Goal: Information Seeking & Learning: Check status

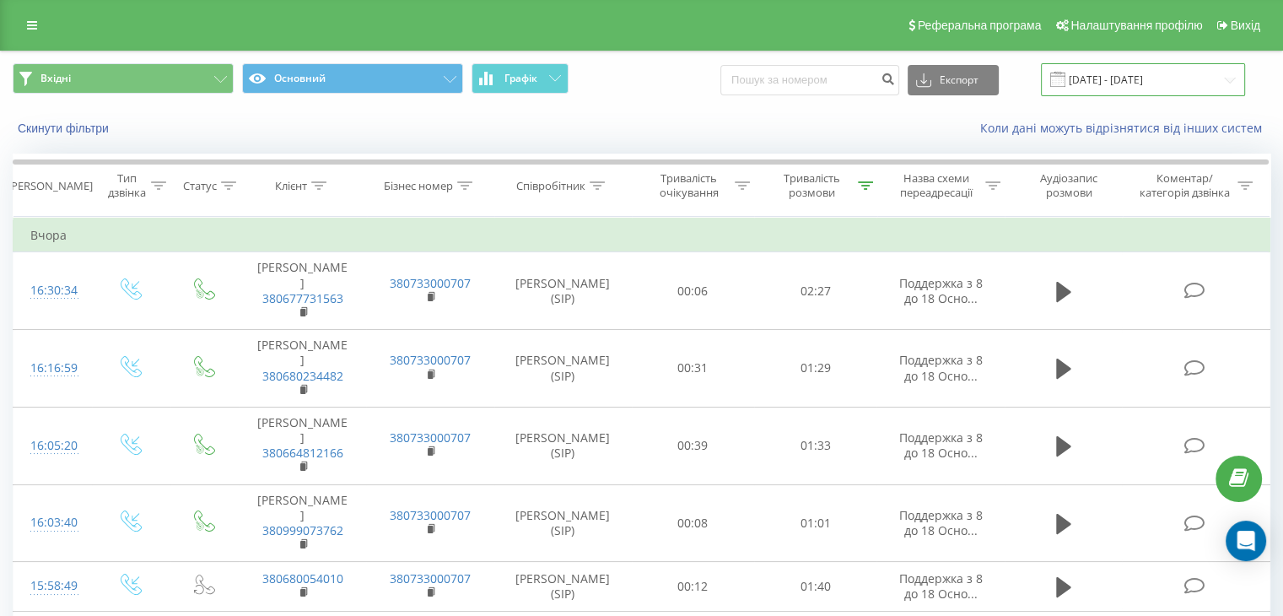
click at [1114, 83] on input "[DATE] - [DATE]" at bounding box center [1143, 79] width 204 height 33
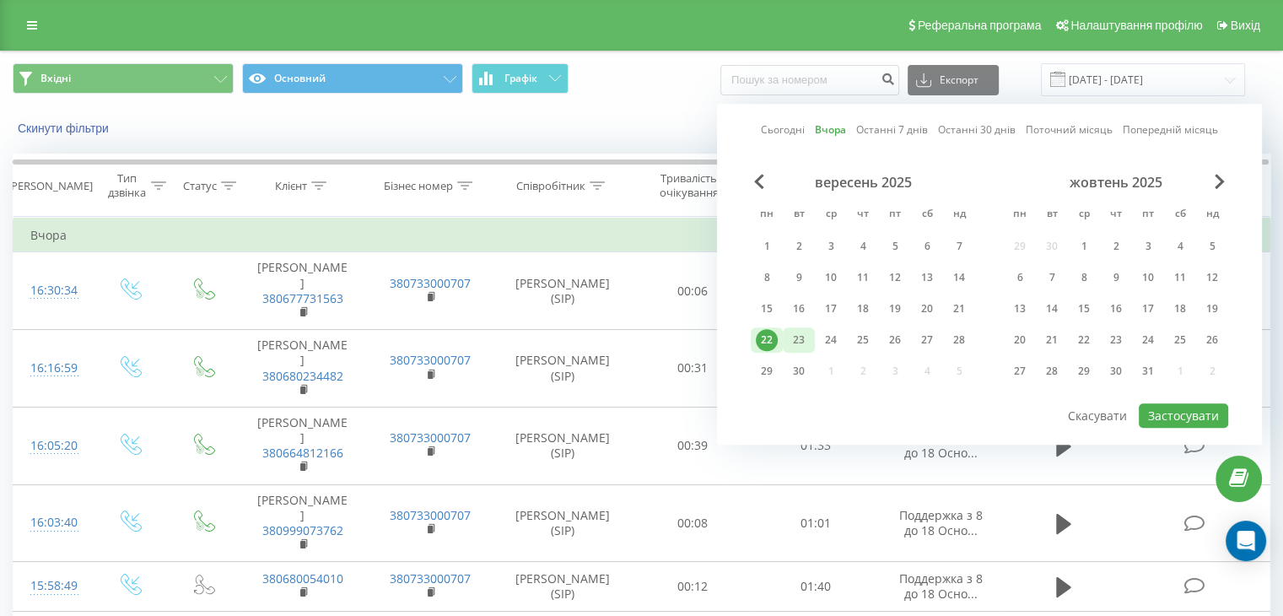
click at [800, 331] on div "23" at bounding box center [799, 340] width 22 height 22
click at [1191, 407] on button "Застосувати" at bounding box center [1183, 415] width 89 height 24
type input "[DATE] - [DATE]"
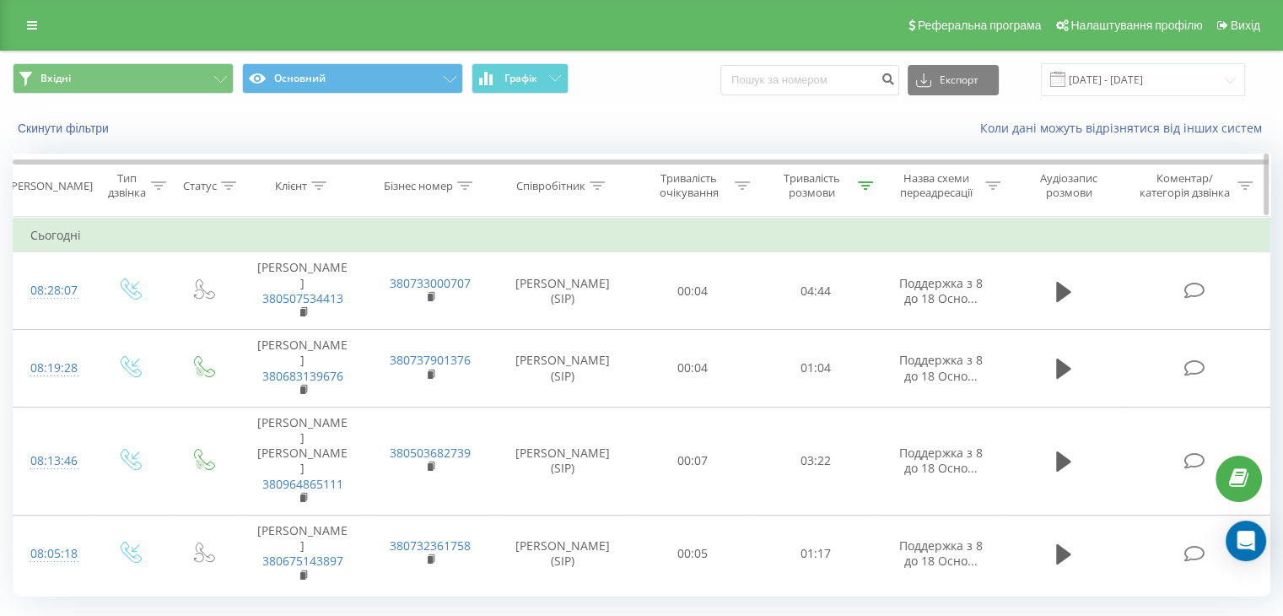
click at [864, 189] on div at bounding box center [865, 186] width 15 height 14
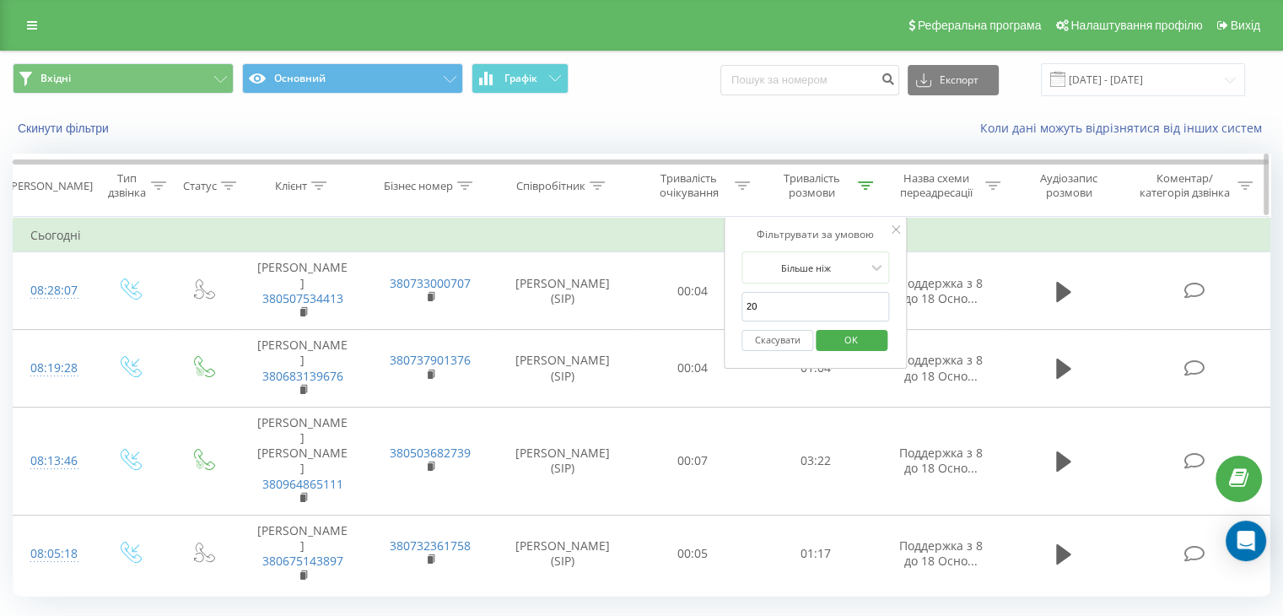
click at [864, 189] on div at bounding box center [865, 186] width 15 height 14
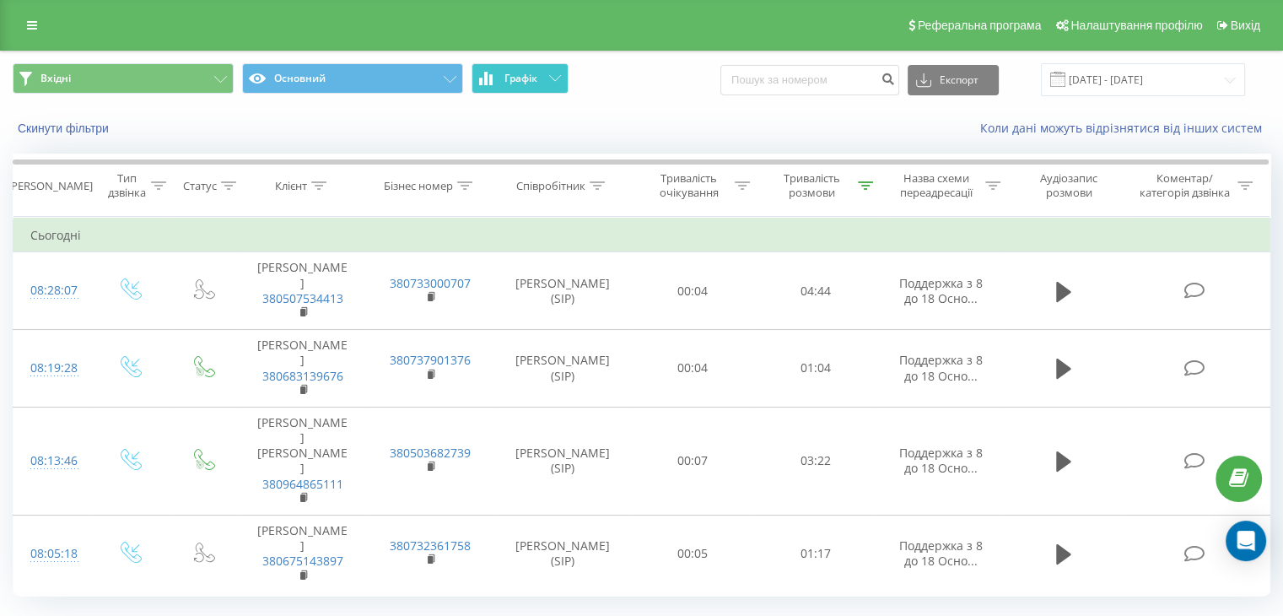
click at [526, 82] on span "Графік" at bounding box center [520, 79] width 33 height 12
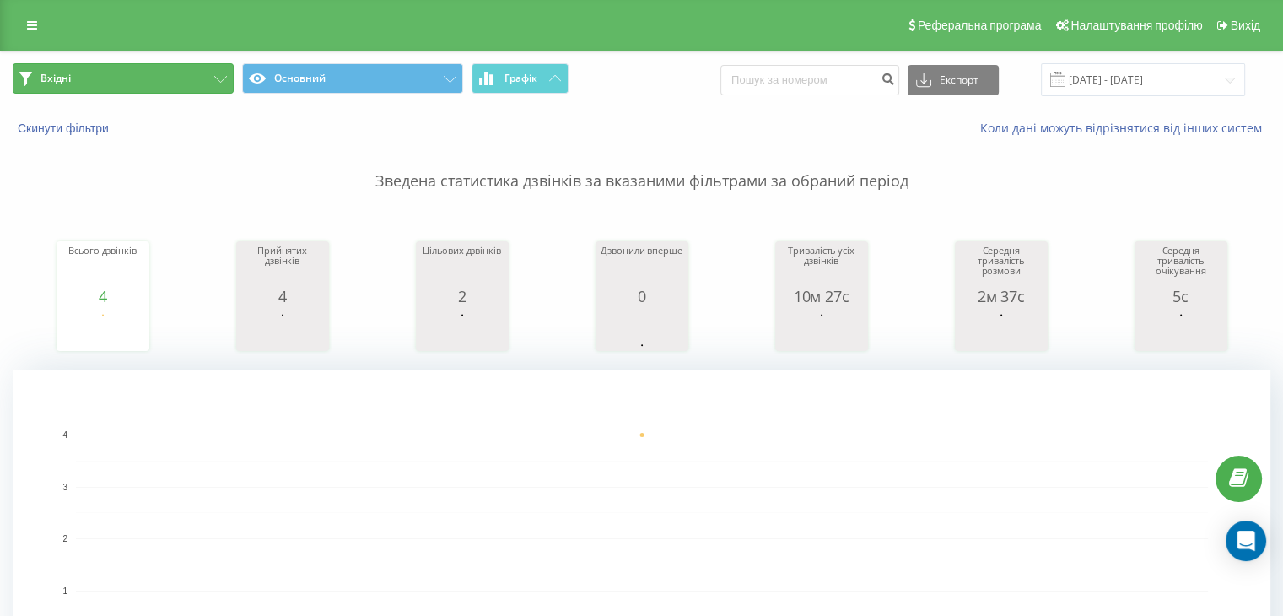
click at [154, 82] on button "Вхідні" at bounding box center [123, 78] width 221 height 30
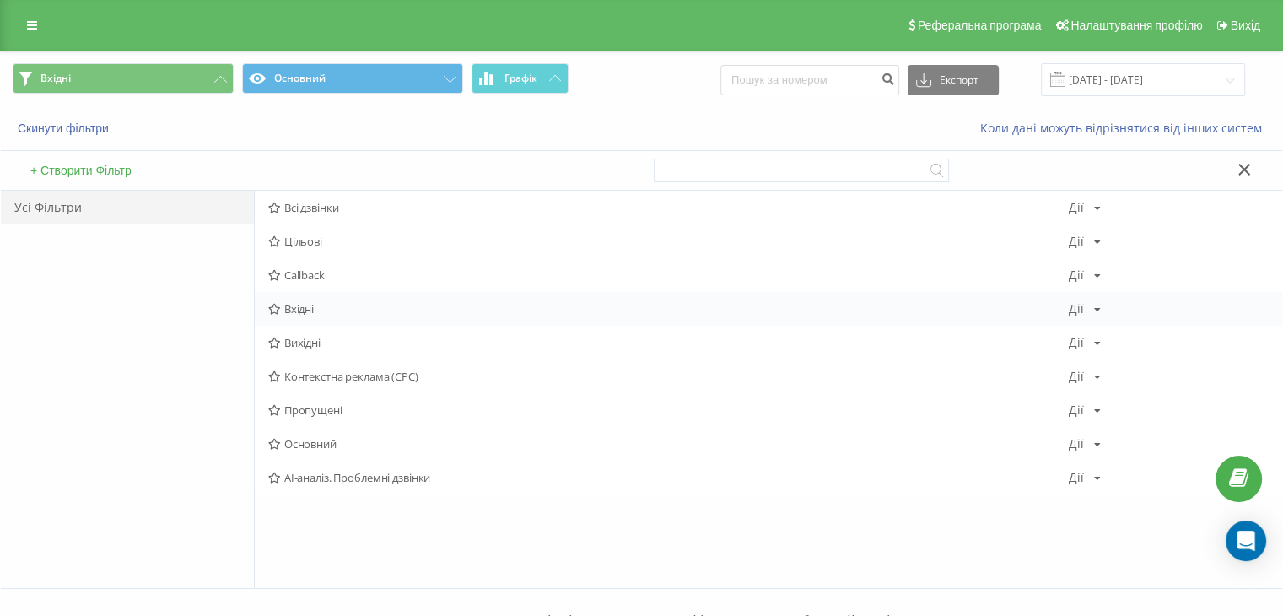
click at [321, 303] on span "Вхідні" at bounding box center [668, 309] width 800 height 12
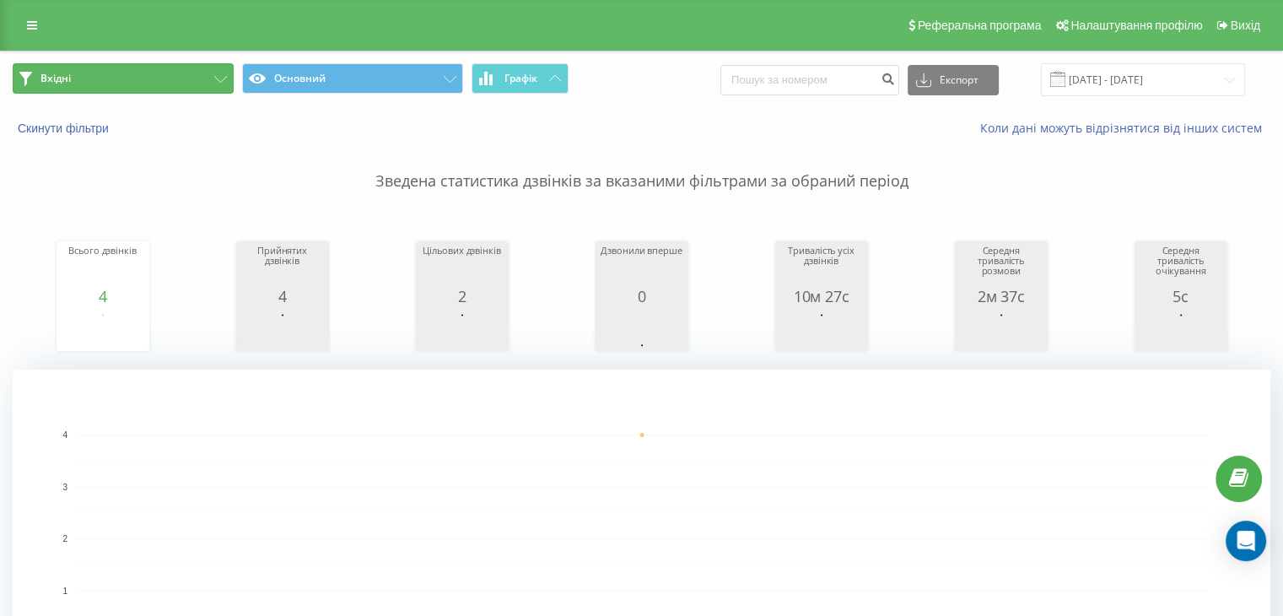
click at [194, 82] on button "Вхідні" at bounding box center [123, 78] width 221 height 30
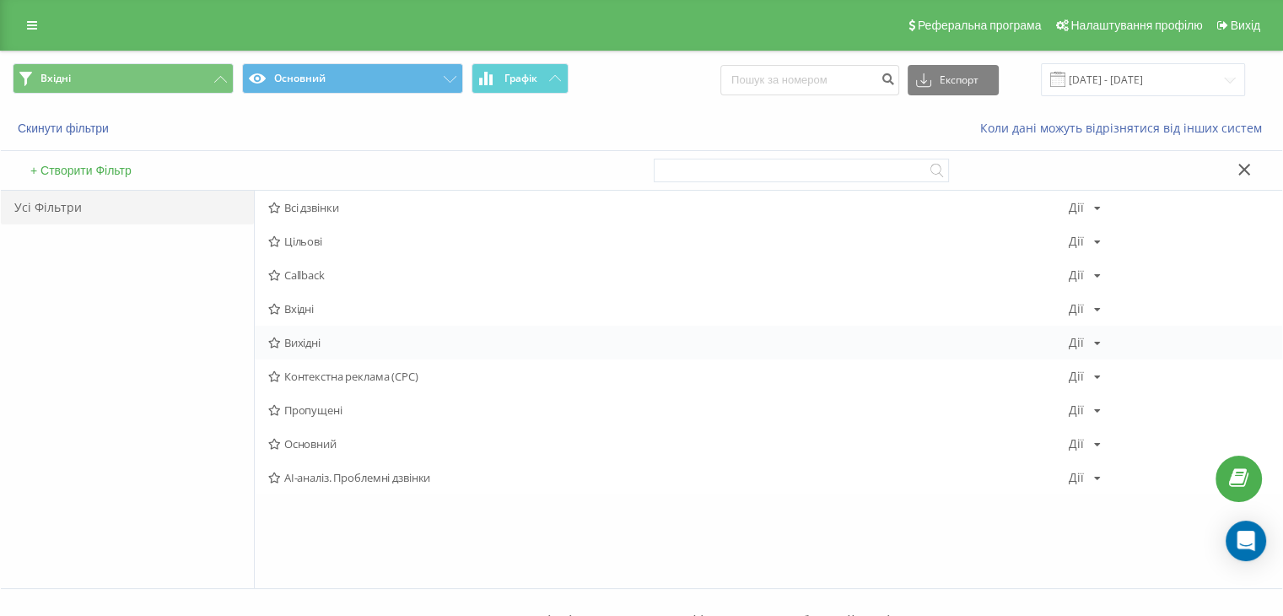
click at [297, 338] on span "Вихідні" at bounding box center [668, 343] width 800 height 12
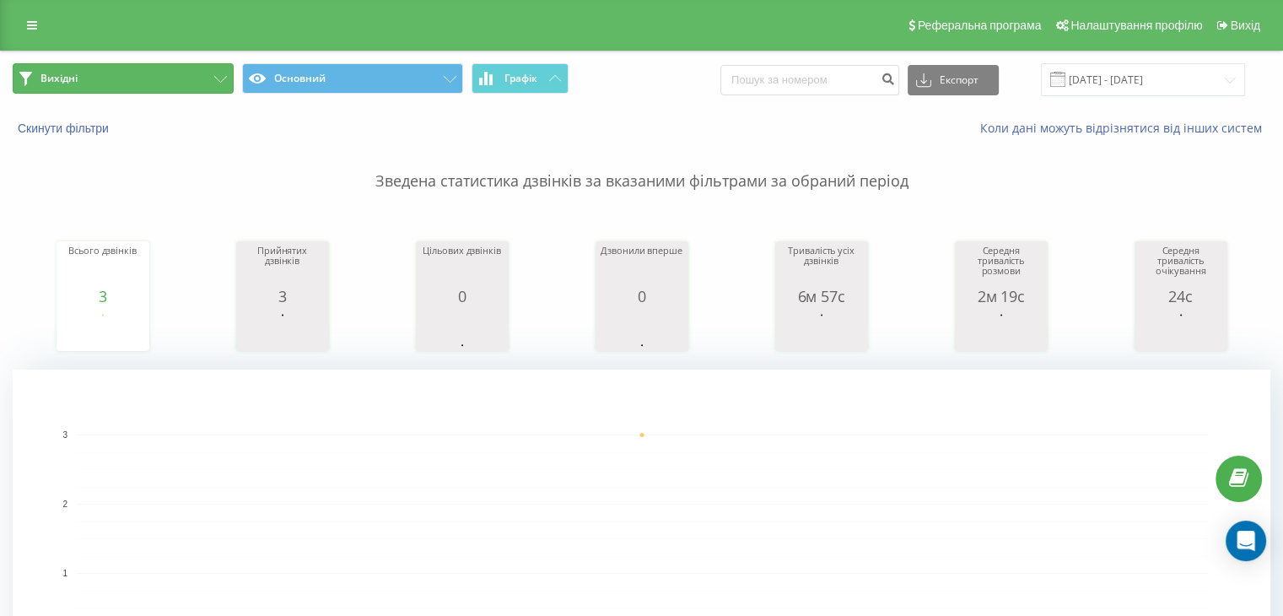
click at [171, 85] on button "Вихідні" at bounding box center [123, 78] width 221 height 30
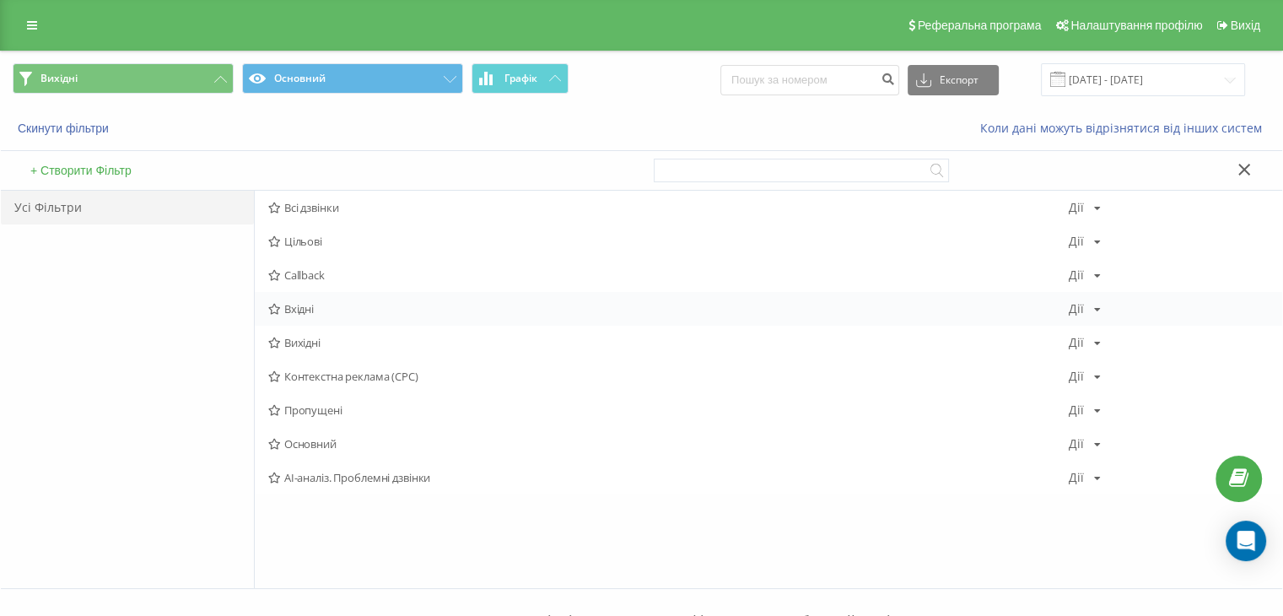
click at [287, 317] on div "Вхідні Дії Редагувати Копіювати Видалити За замовчуванням Поділитися" at bounding box center [768, 309] width 1027 height 34
click at [302, 305] on span "Вхідні" at bounding box center [668, 309] width 800 height 12
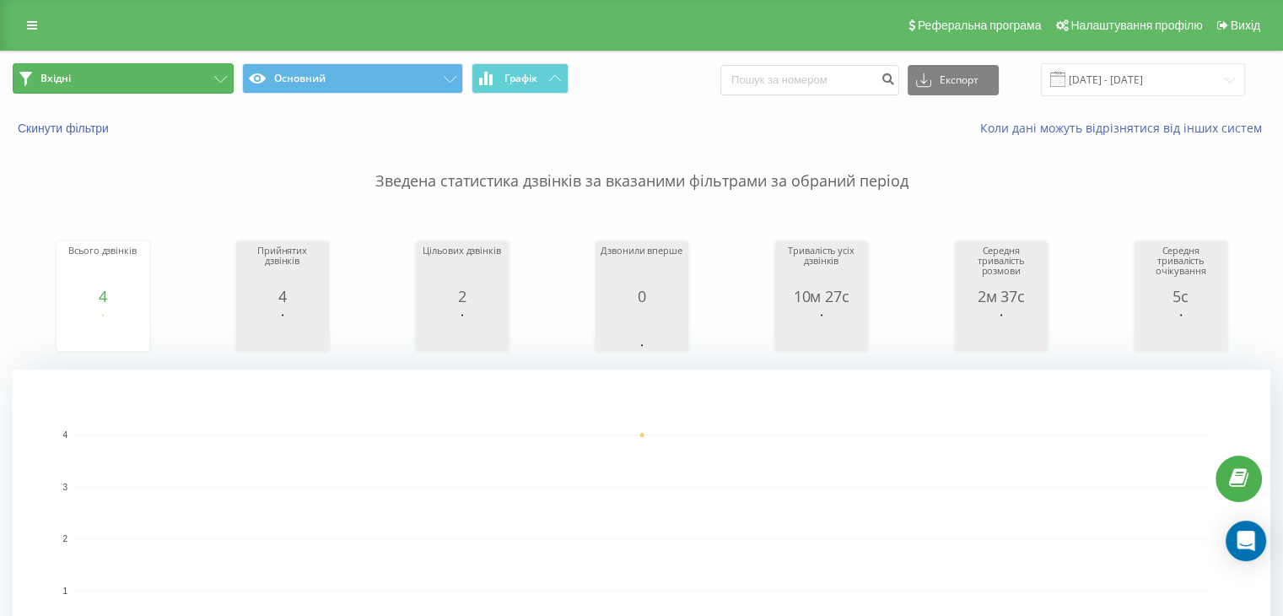
click at [142, 71] on button "Вхідні" at bounding box center [123, 78] width 221 height 30
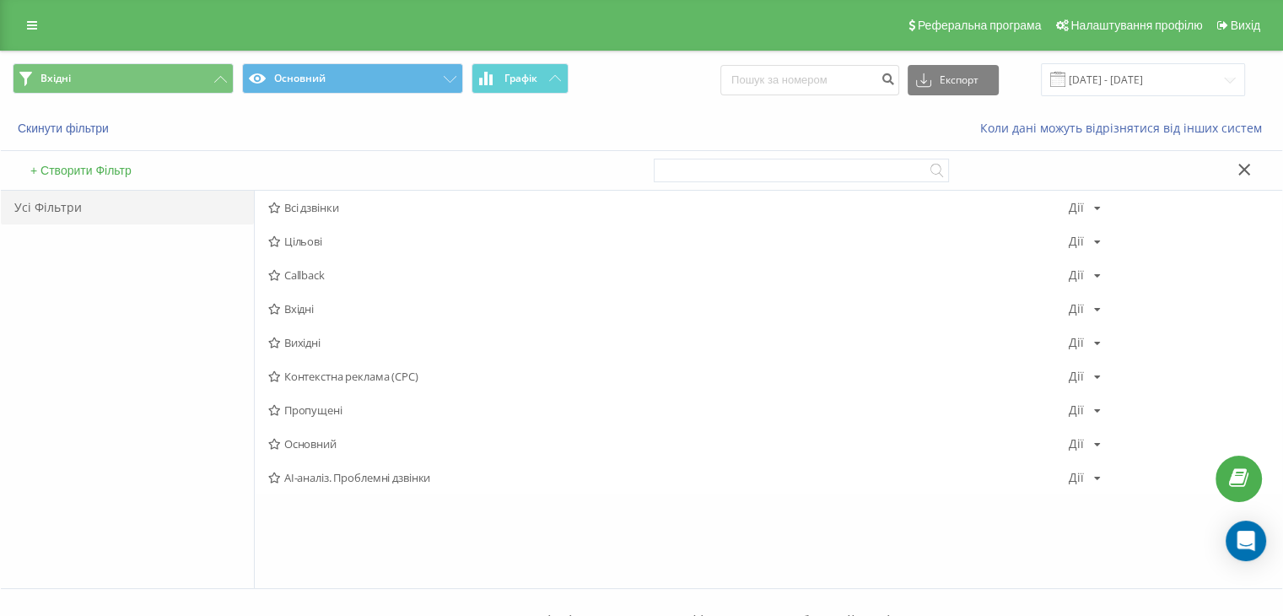
click at [288, 308] on span "Вхідні" at bounding box center [668, 309] width 800 height 12
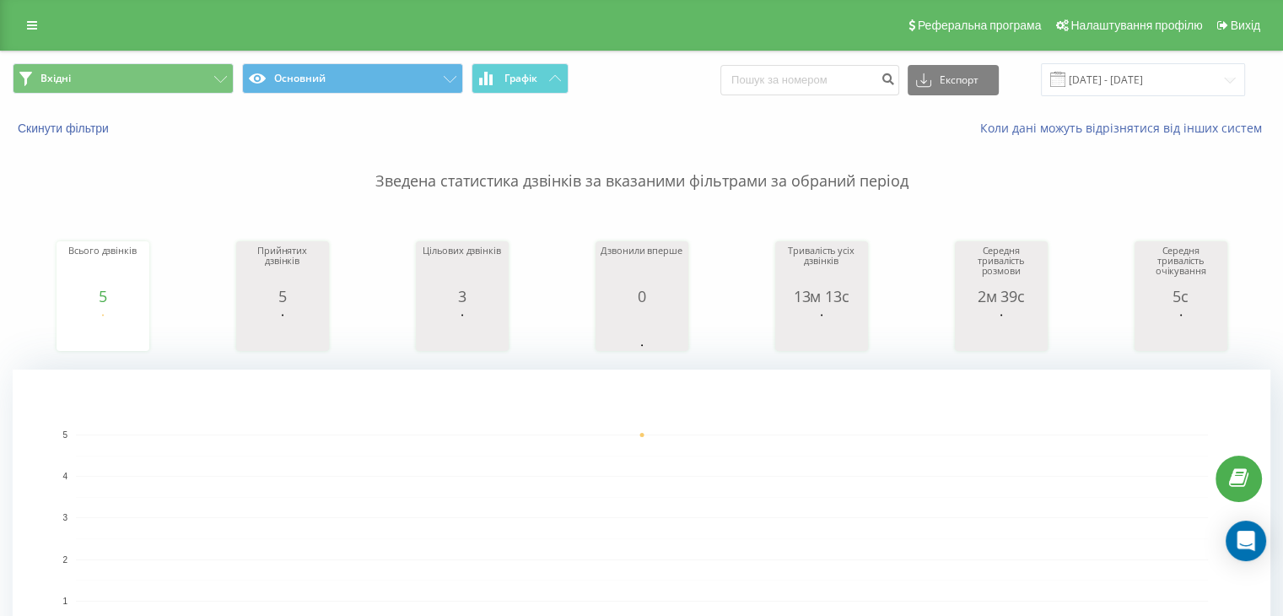
click at [154, 95] on span "Вхідні Основний Графік" at bounding box center [321, 79] width 617 height 33
drag, startPoint x: 157, startPoint y: 84, endPoint x: 169, endPoint y: 89, distance: 12.5
click at [158, 84] on button "Вхідні" at bounding box center [123, 78] width 221 height 30
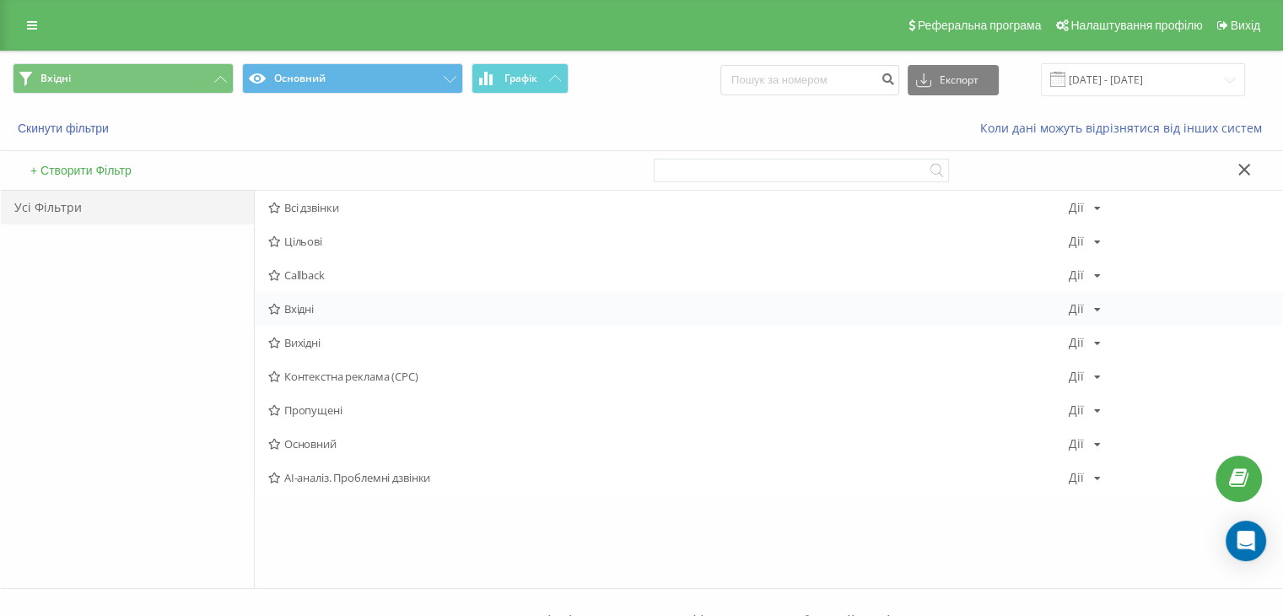
click at [299, 315] on div "Вхідні Дії Редагувати Копіювати Видалити За замовчуванням Поділитися" at bounding box center [768, 309] width 1027 height 34
drag, startPoint x: 303, startPoint y: 310, endPoint x: 304, endPoint y: 301, distance: 8.6
click at [304, 309] on span "Вхідні" at bounding box center [668, 309] width 800 height 12
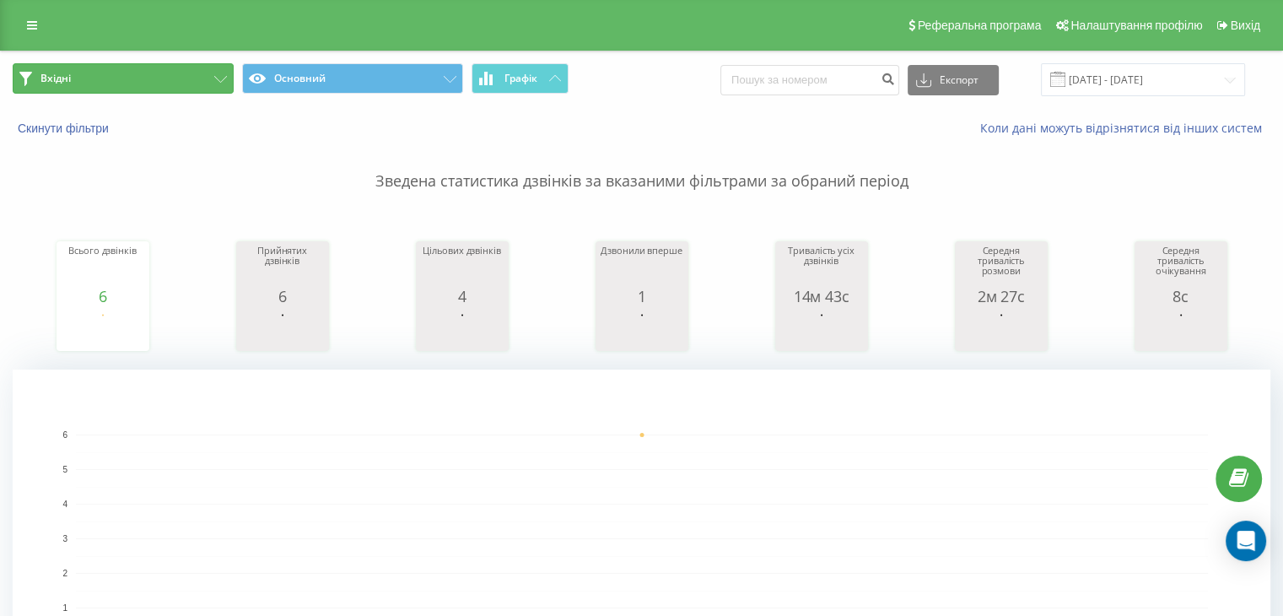
click at [169, 76] on button "Вхідні" at bounding box center [123, 78] width 221 height 30
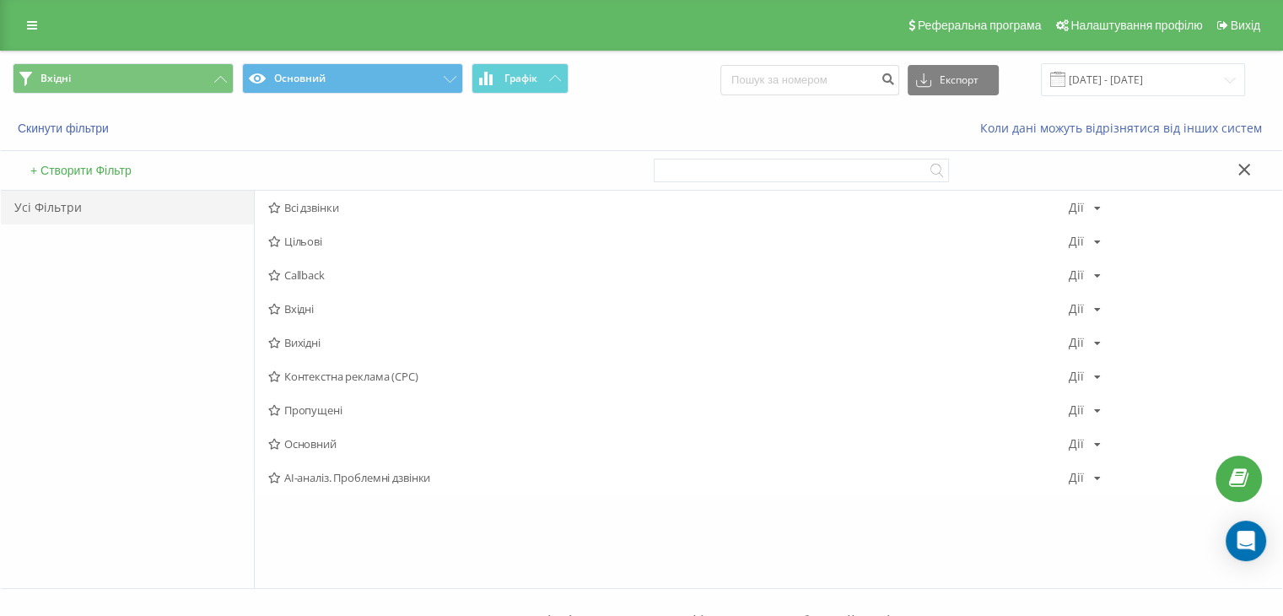
click at [309, 308] on span "Вхідні" at bounding box center [668, 309] width 800 height 12
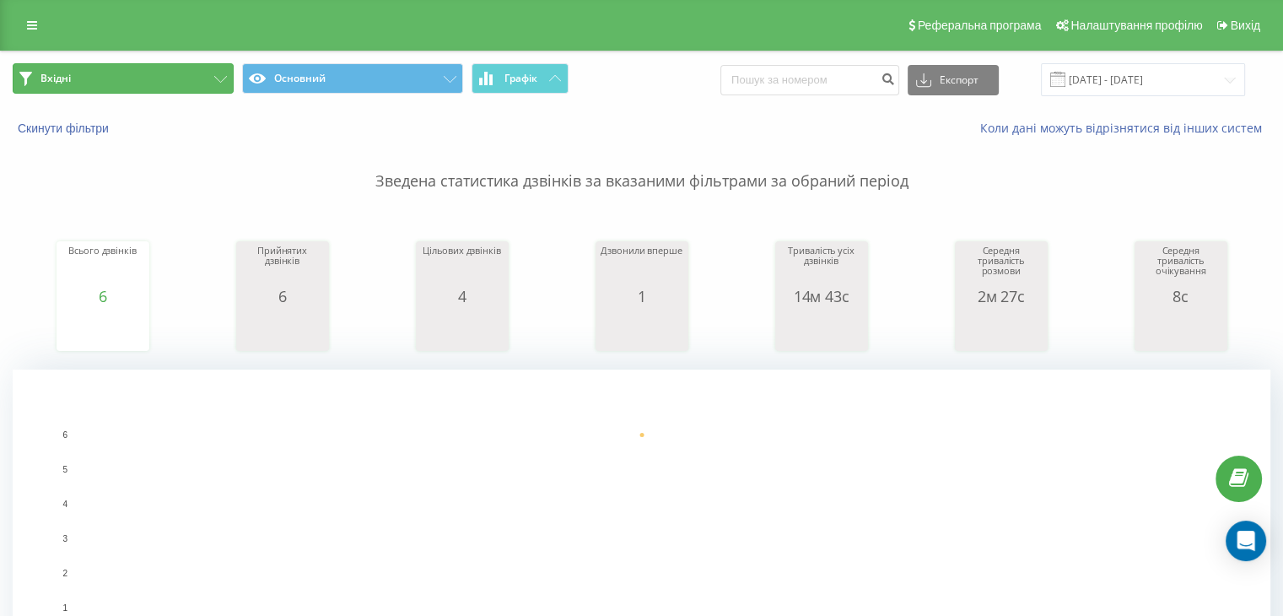
drag, startPoint x: 209, startPoint y: 85, endPoint x: 233, endPoint y: 146, distance: 65.2
click at [209, 85] on button "Вхідні" at bounding box center [123, 78] width 221 height 30
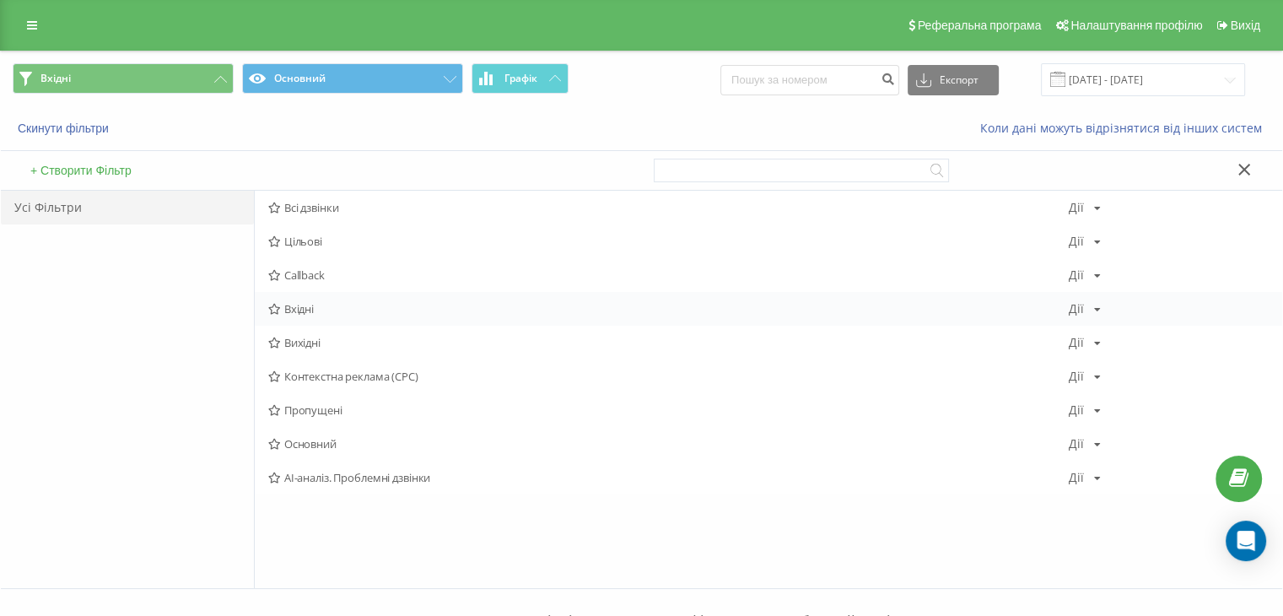
click at [323, 315] on div "Вхідні Дії Редагувати Копіювати Видалити За замовчуванням Поділитися" at bounding box center [768, 309] width 1027 height 34
click at [323, 313] on span "Вхідні" at bounding box center [668, 309] width 800 height 12
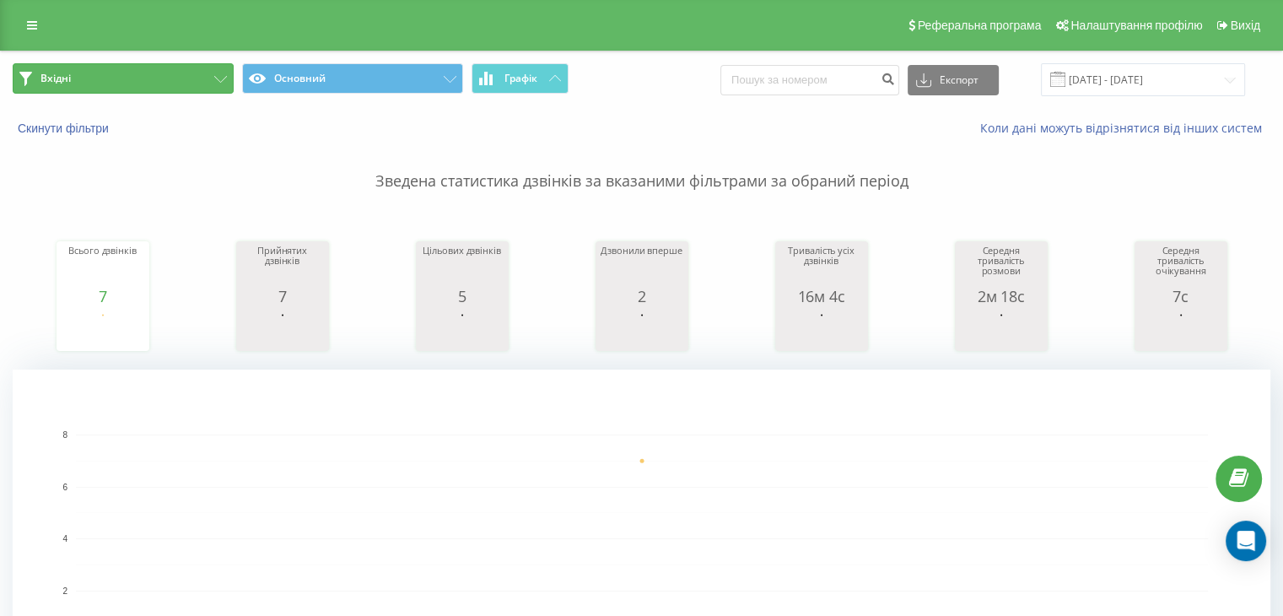
click at [164, 78] on button "Вхідні" at bounding box center [123, 78] width 221 height 30
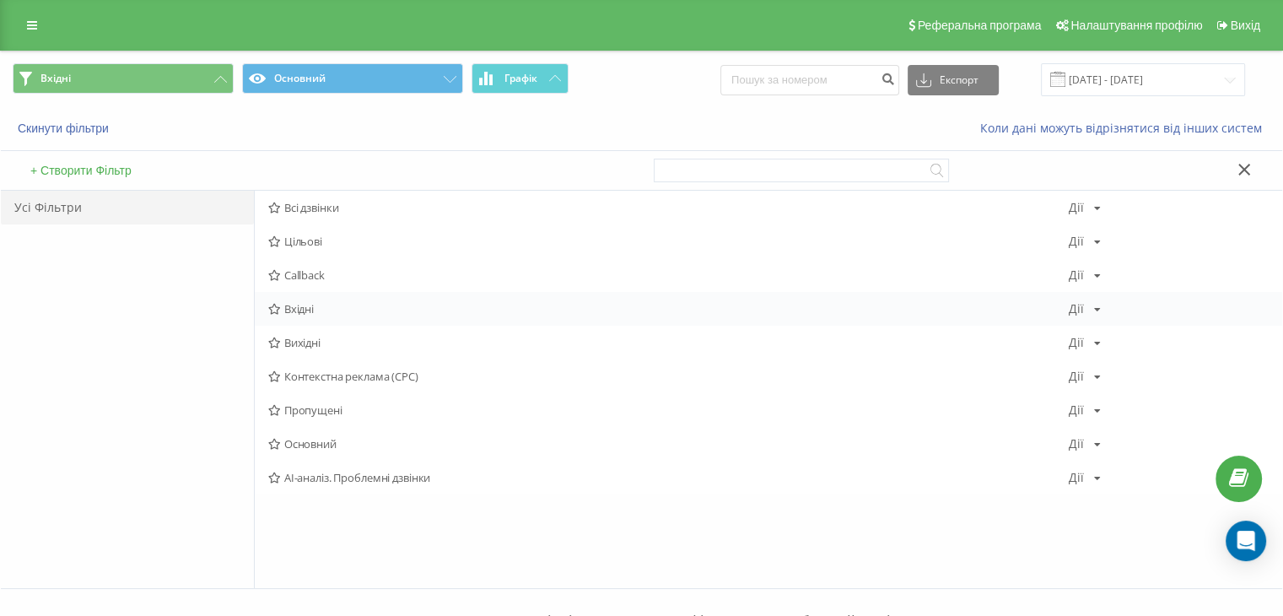
click at [318, 310] on span "Вхідні" at bounding box center [668, 309] width 800 height 12
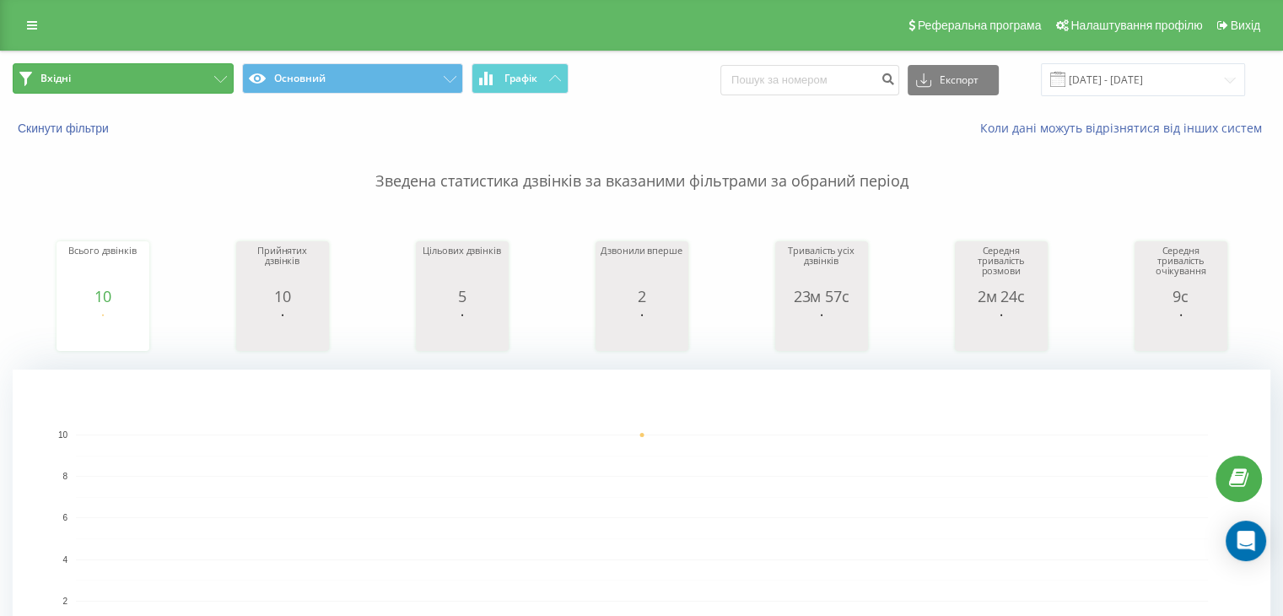
click at [197, 73] on button "Вхідні" at bounding box center [123, 78] width 221 height 30
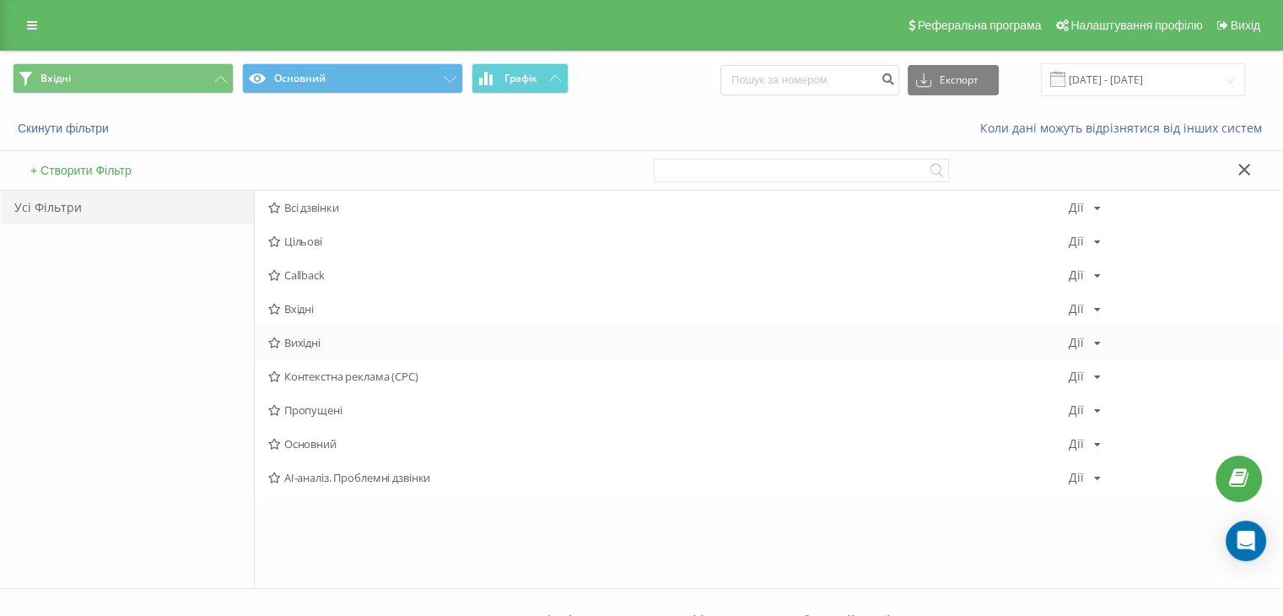
click at [323, 337] on span "Вихідні" at bounding box center [668, 343] width 800 height 12
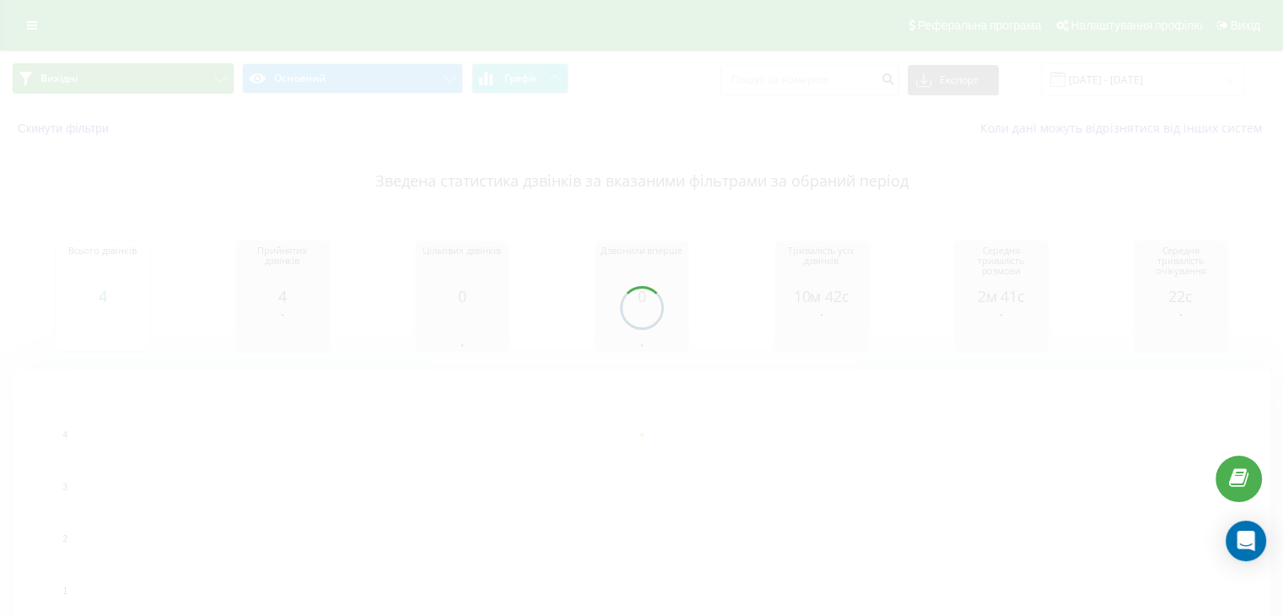
click at [184, 72] on button "Вихідні" at bounding box center [123, 78] width 221 height 30
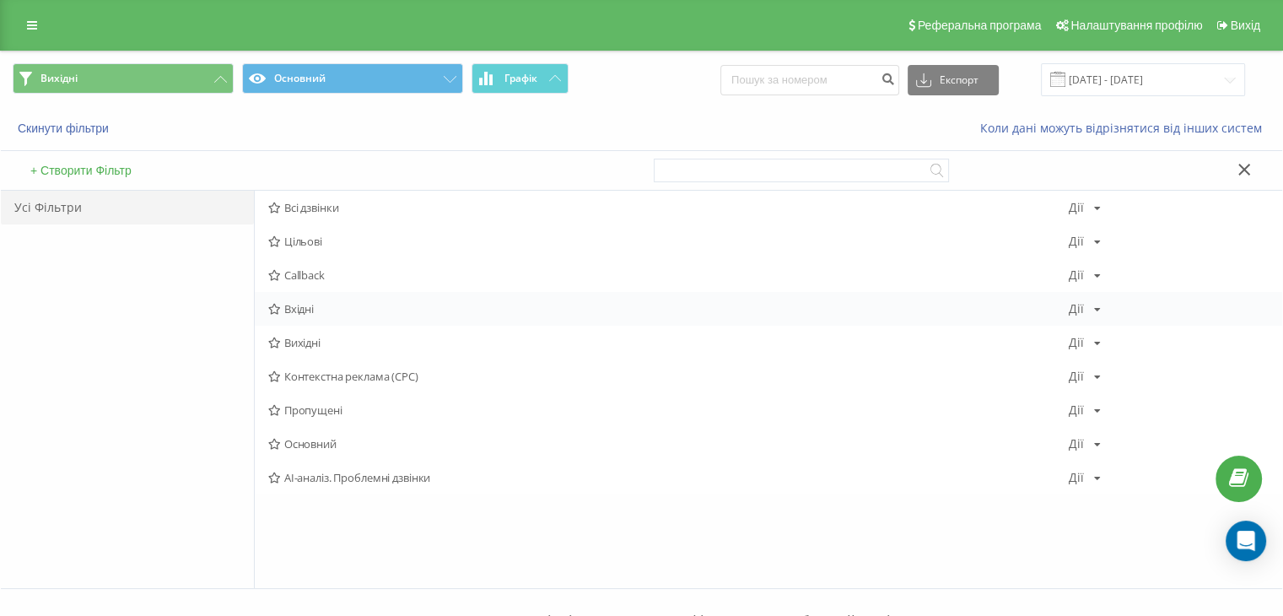
click at [322, 304] on span "Вхідні" at bounding box center [668, 309] width 800 height 12
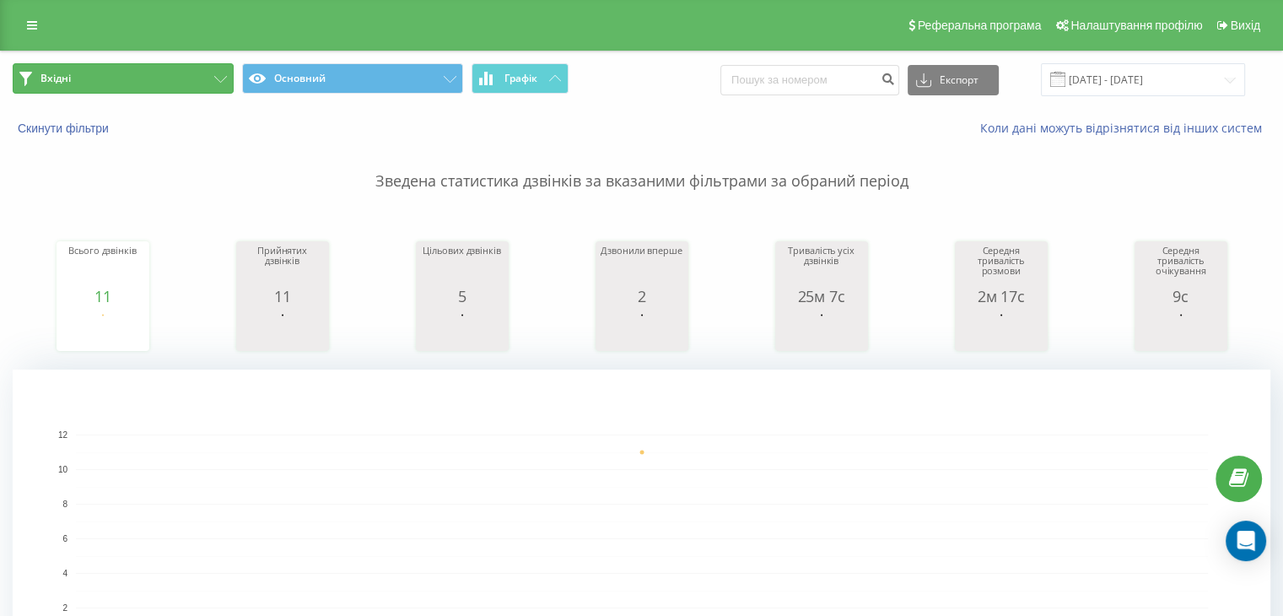
click at [186, 86] on button "Вхідні" at bounding box center [123, 78] width 221 height 30
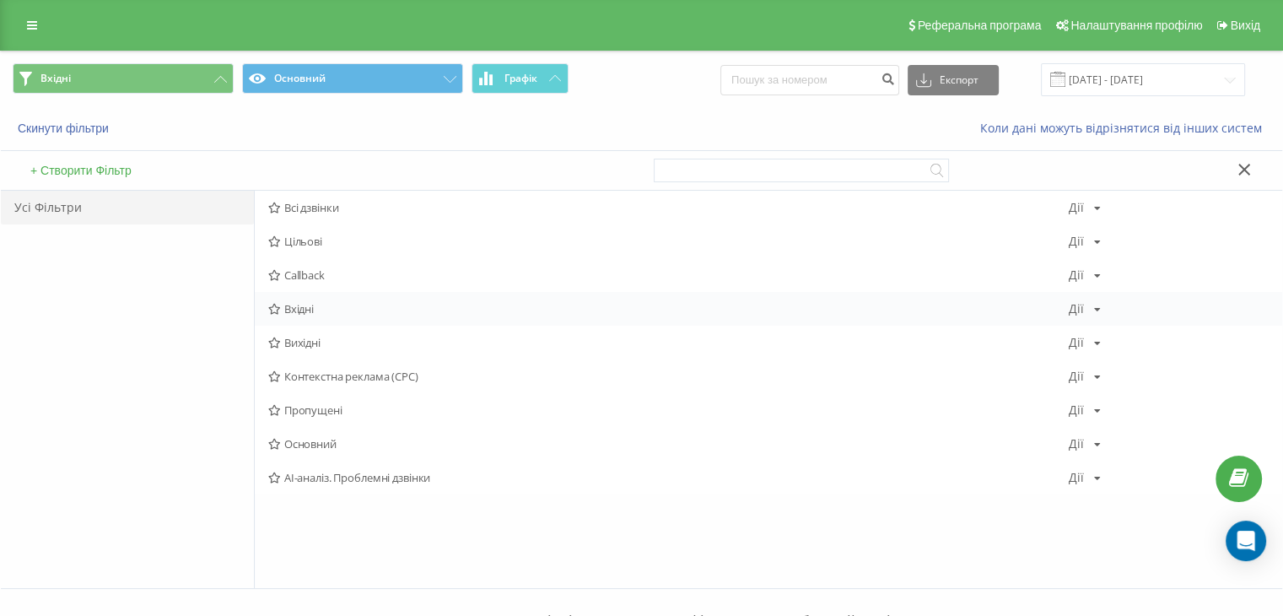
click at [331, 311] on span "Вхідні" at bounding box center [668, 309] width 800 height 12
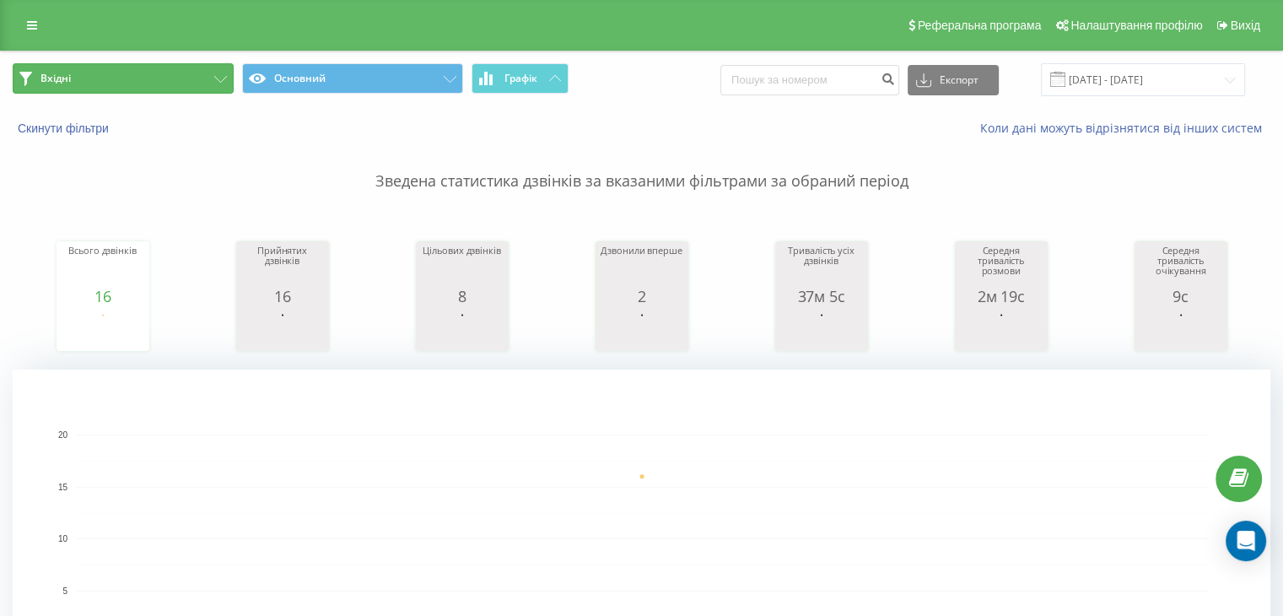
click at [199, 81] on button "Вхідні" at bounding box center [123, 78] width 221 height 30
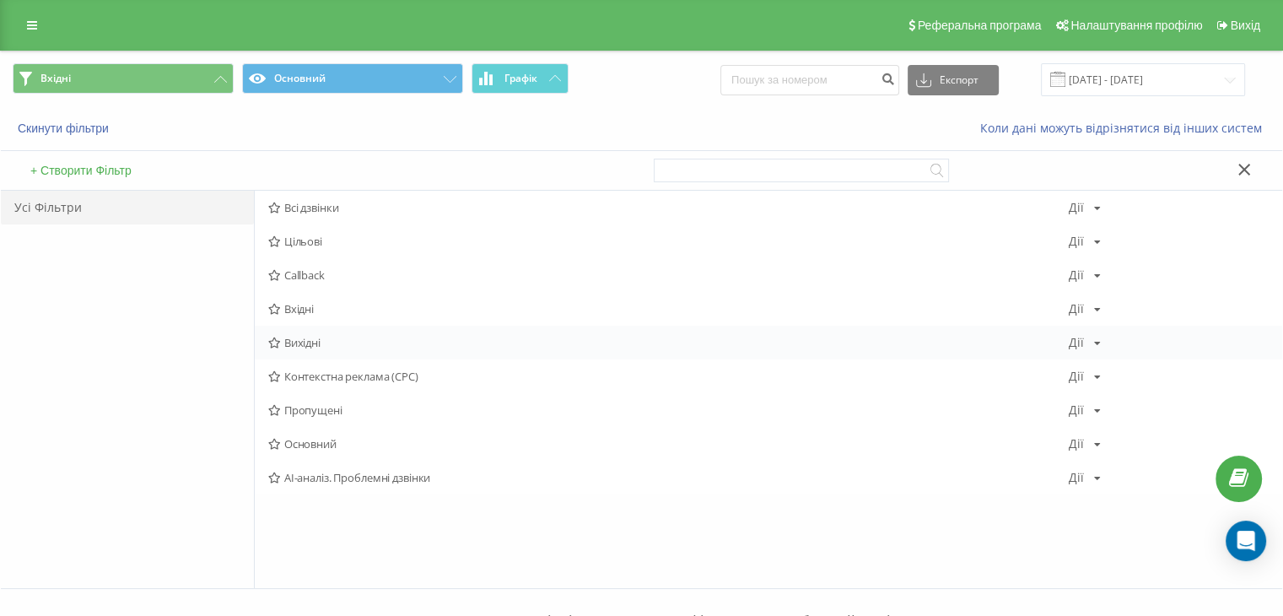
click at [311, 340] on span "Вихідні" at bounding box center [668, 343] width 800 height 12
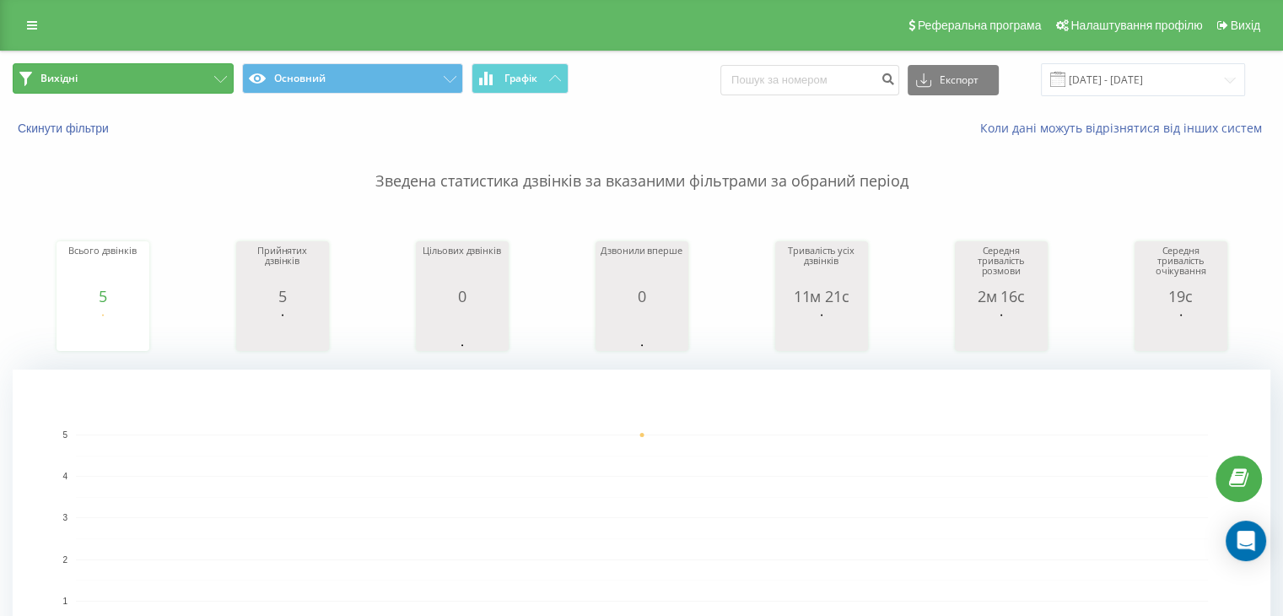
click at [170, 84] on button "Вихідні" at bounding box center [123, 78] width 221 height 30
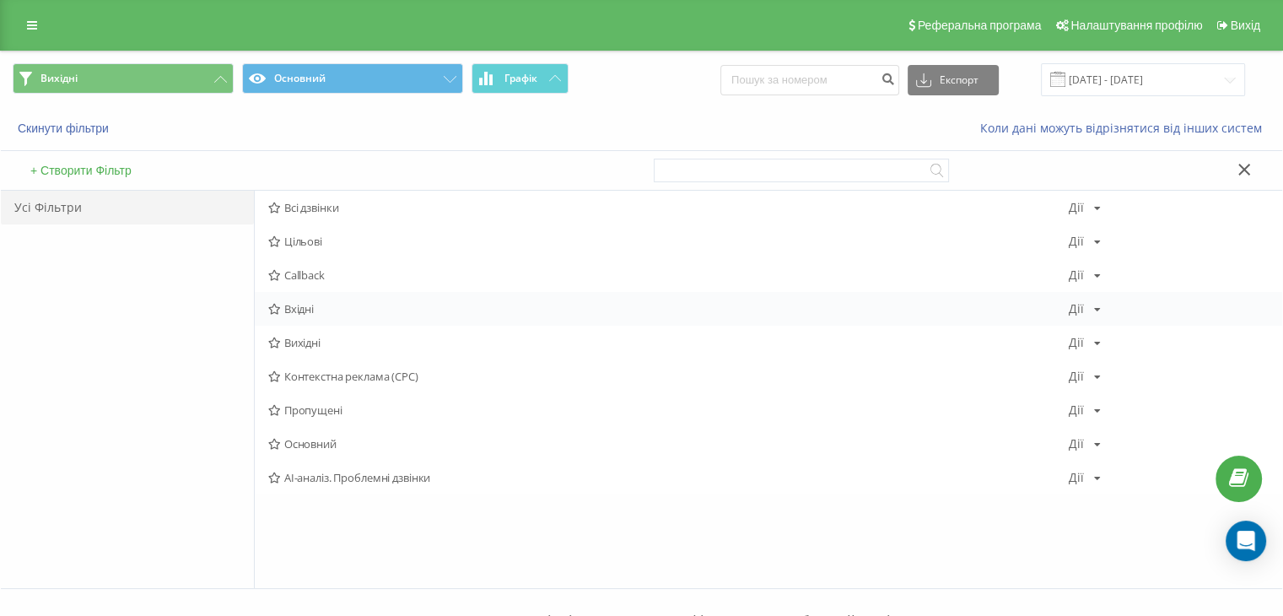
click at [309, 311] on span "Вхідні" at bounding box center [668, 309] width 800 height 12
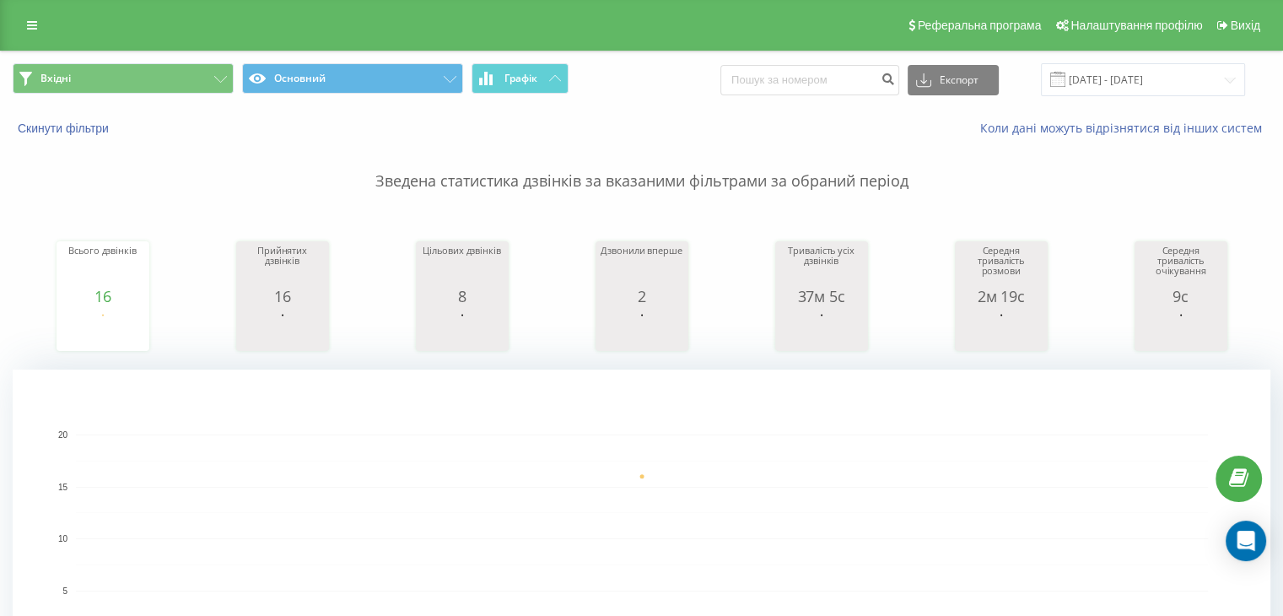
click at [127, 62] on div "Вхідні Основний Графік Експорт .csv .xls .xlsx [DATE] - [DATE]" at bounding box center [641, 79] width 1281 height 57
click at [165, 89] on button "Вхідні" at bounding box center [123, 78] width 221 height 30
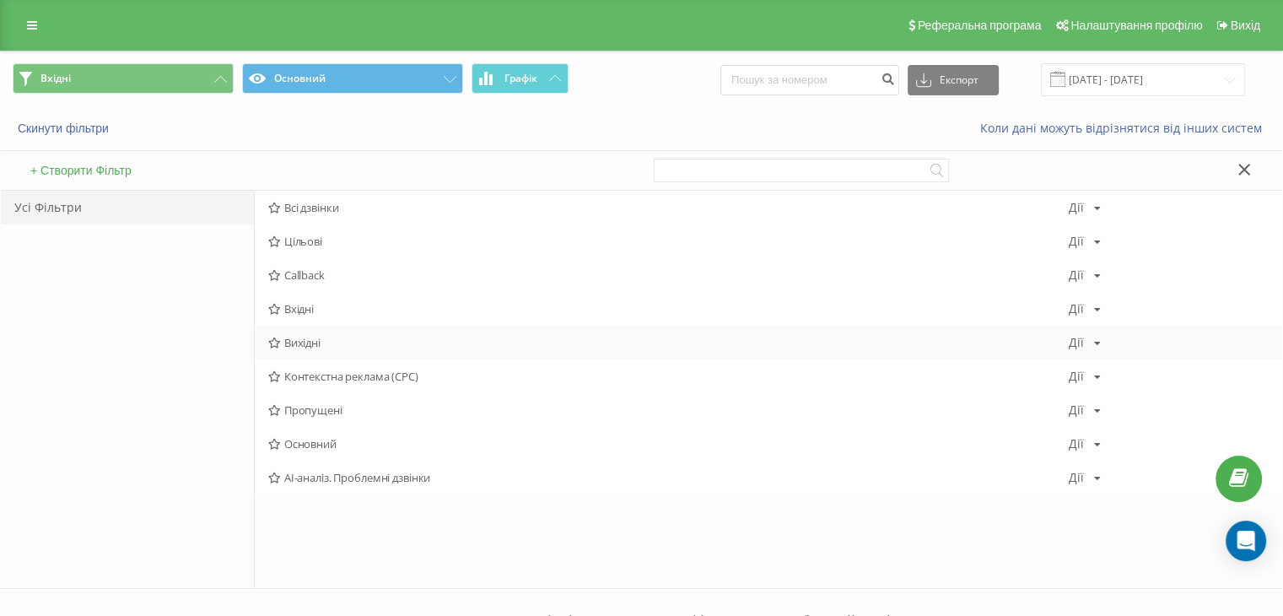
click at [300, 340] on span "Вихідні" at bounding box center [668, 343] width 800 height 12
